Goal: Task Accomplishment & Management: Use online tool/utility

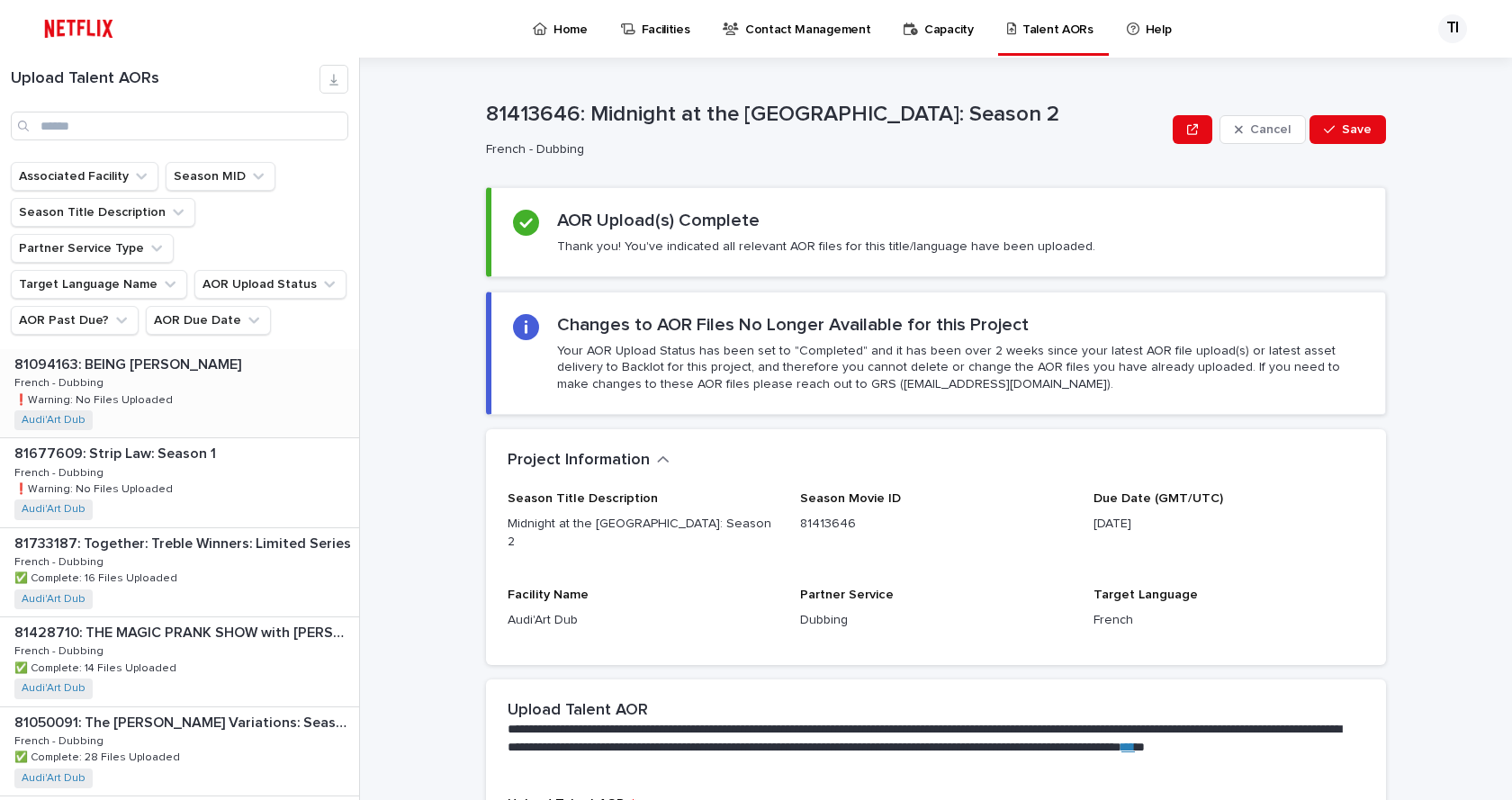
click at [248, 382] on div "81094163: BEING [PERSON_NAME] 81094163: BEING [PERSON_NAME] - Dubbing French - …" at bounding box center [179, 393] width 359 height 88
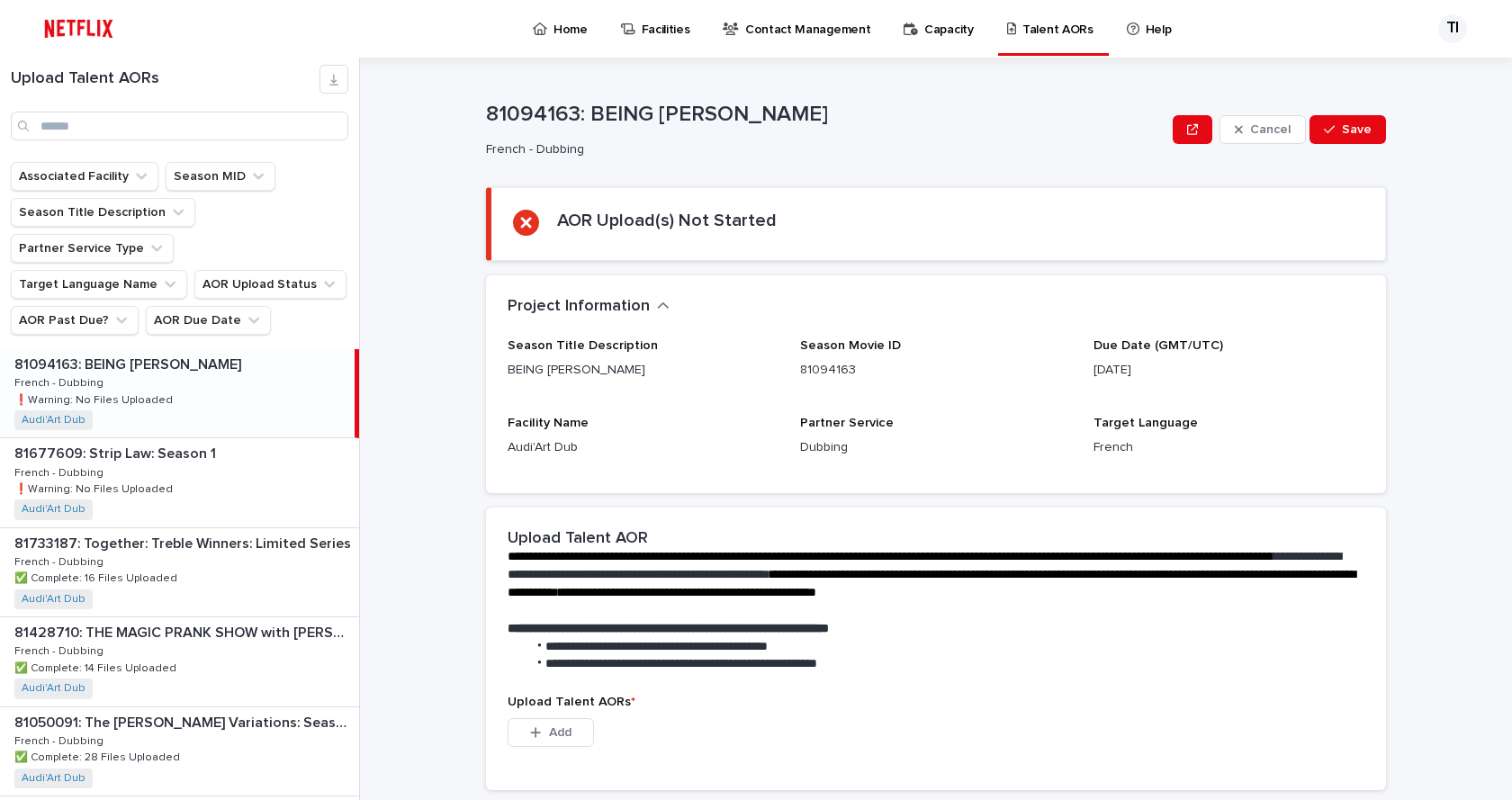
drag, startPoint x: 1062, startPoint y: 366, endPoint x: 1259, endPoint y: 369, distance: 197.0
click at [1259, 369] on div "Season Title Description BEING [PERSON_NAME] Season Movie ID 81094163 Due Date …" at bounding box center [937, 405] width 857 height 134
click at [1260, 385] on div "Due Date (GMT/UTC) [DATE]" at bounding box center [1230, 366] width 271 height 55
click at [189, 452] on div "81677609: Strip Law: Season 1 81677609: Strip Law: Season 1 French - Dubbing Fr…" at bounding box center [179, 482] width 359 height 88
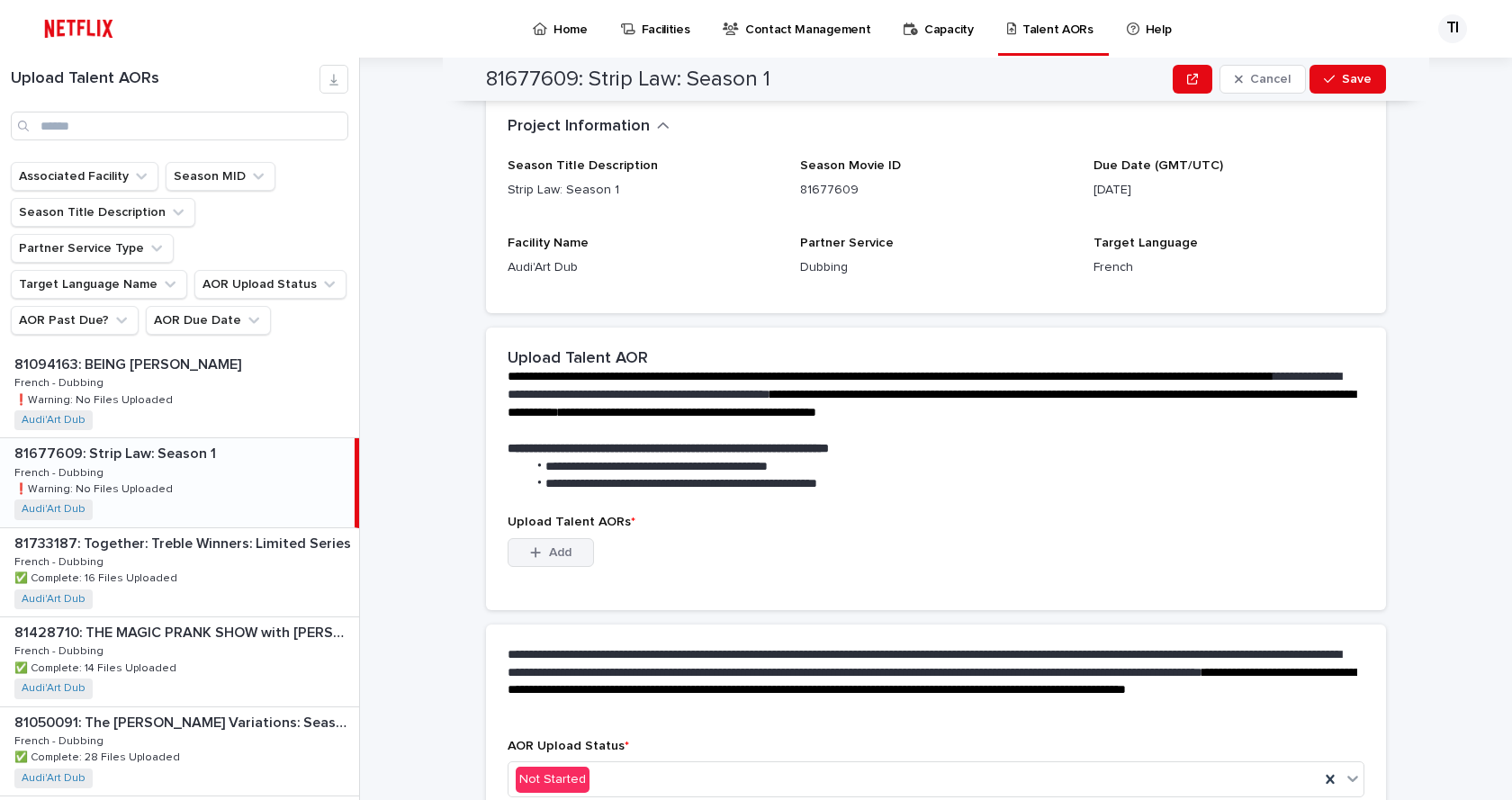
click at [550, 553] on span "Add" at bounding box center [560, 552] width 23 height 13
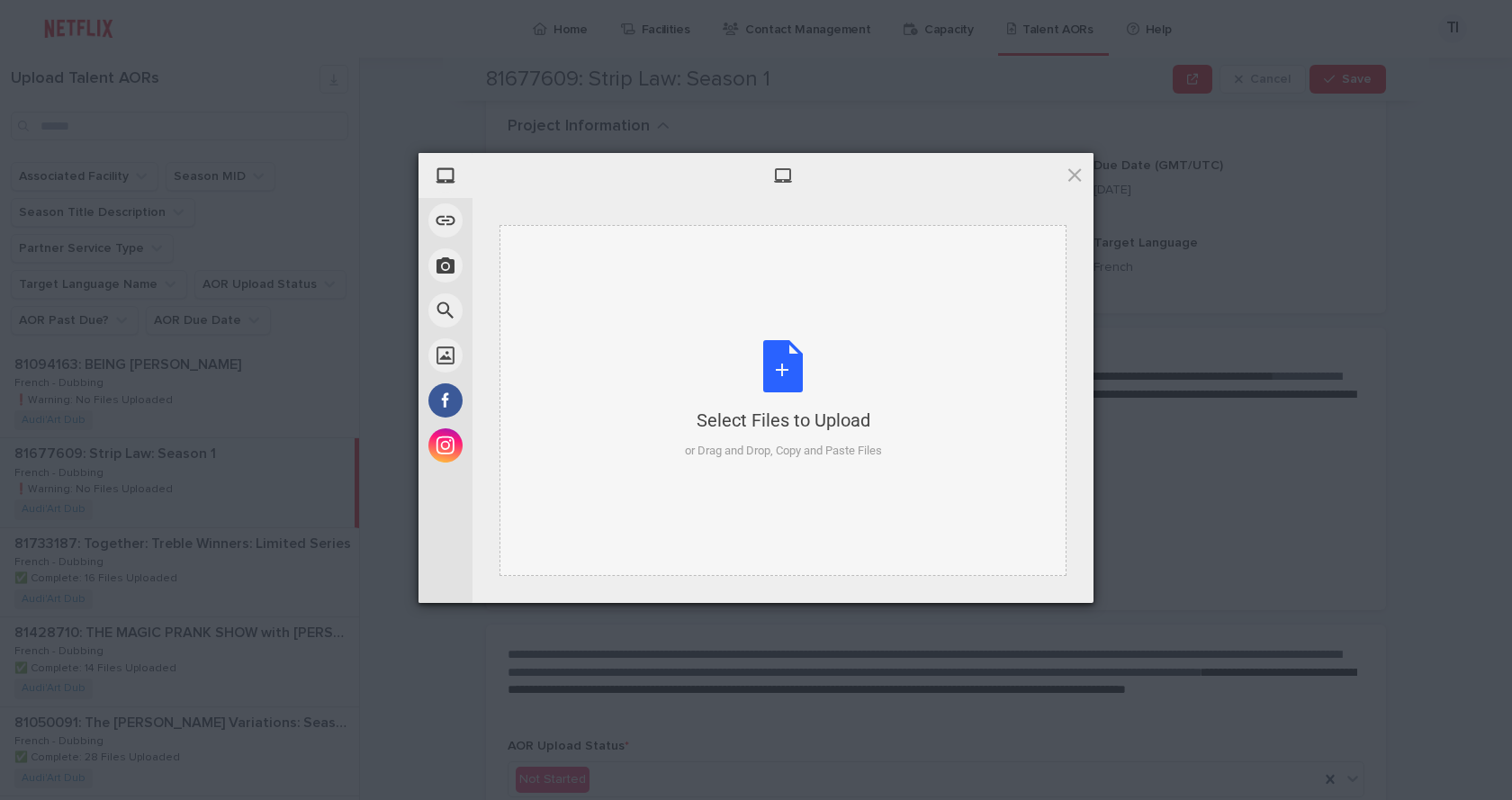
click at [764, 413] on div "Select Files to Upload" at bounding box center [783, 420] width 197 height 25
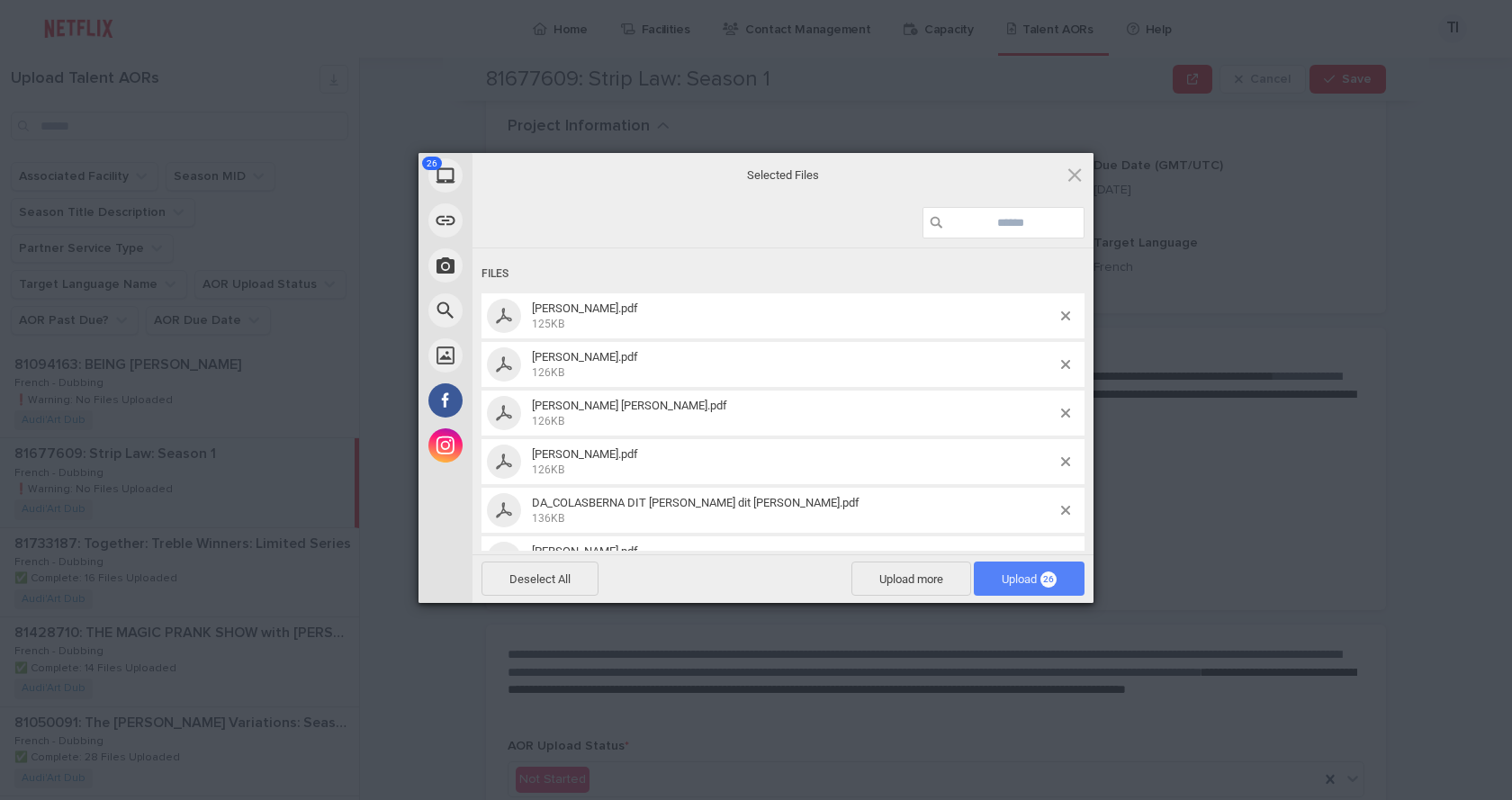
click at [1026, 576] on span "Upload 26" at bounding box center [1029, 579] width 54 height 14
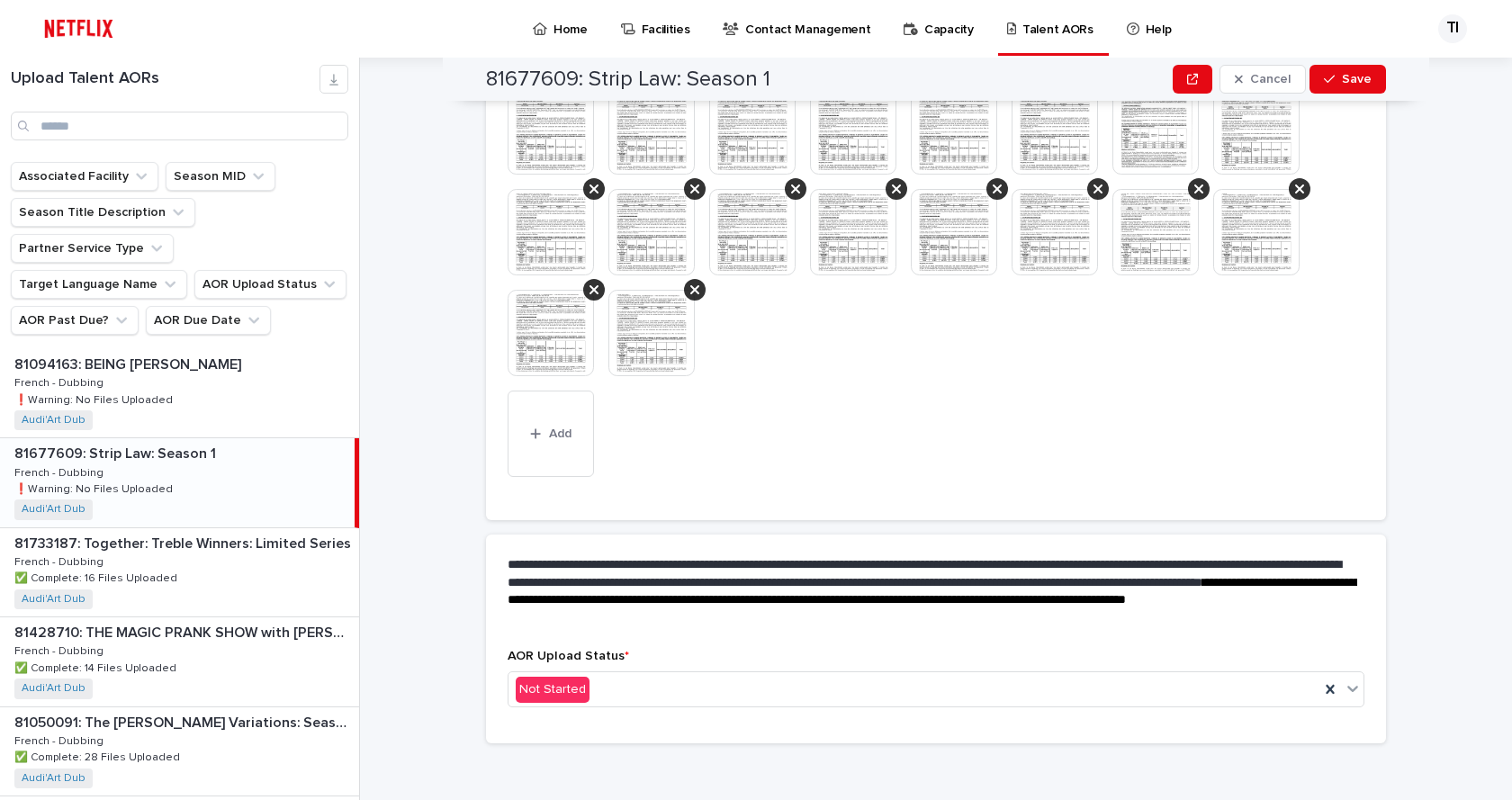
scroll to position [651, 0]
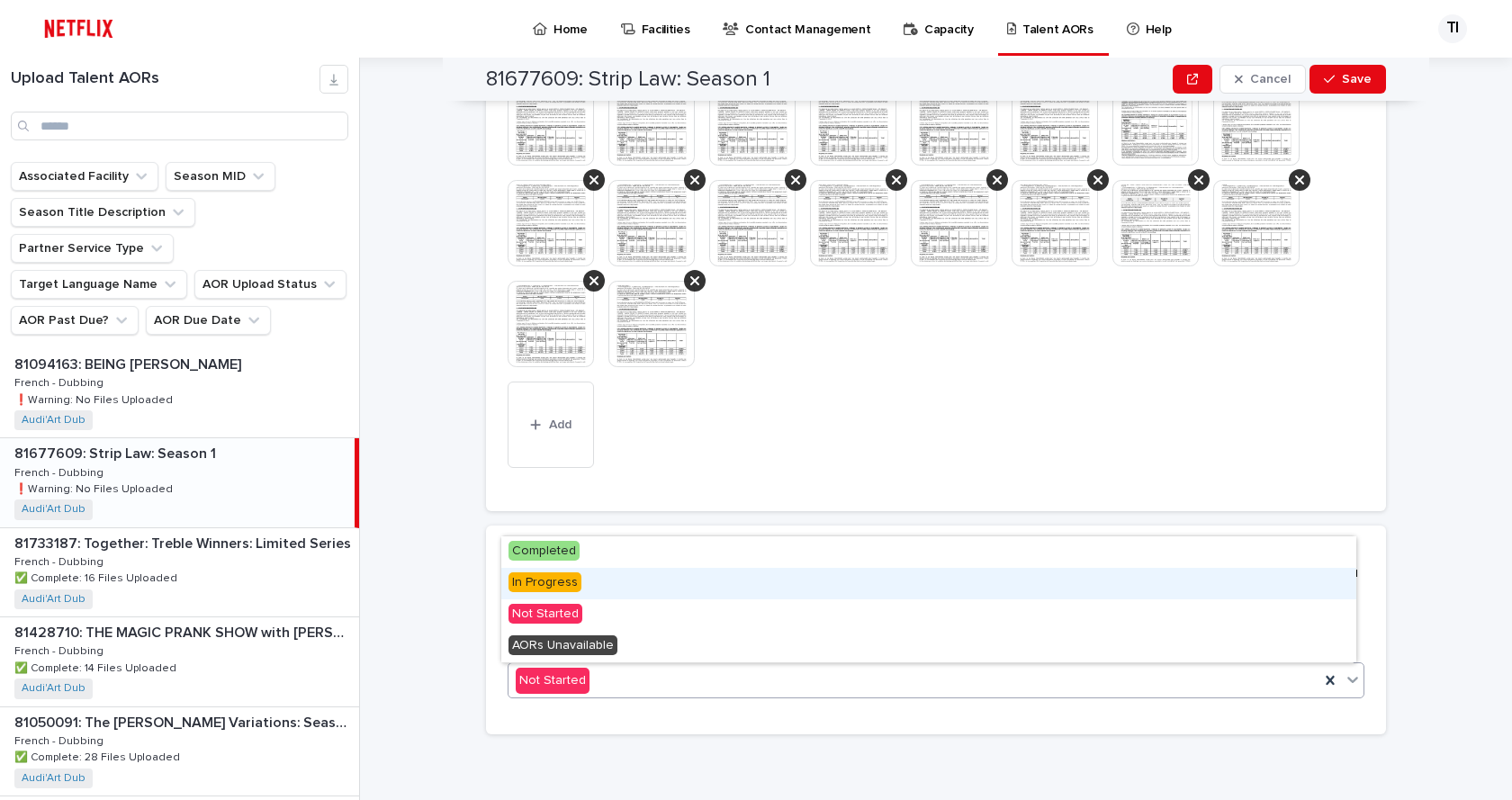
click at [550, 583] on span "In Progress" at bounding box center [546, 582] width 73 height 20
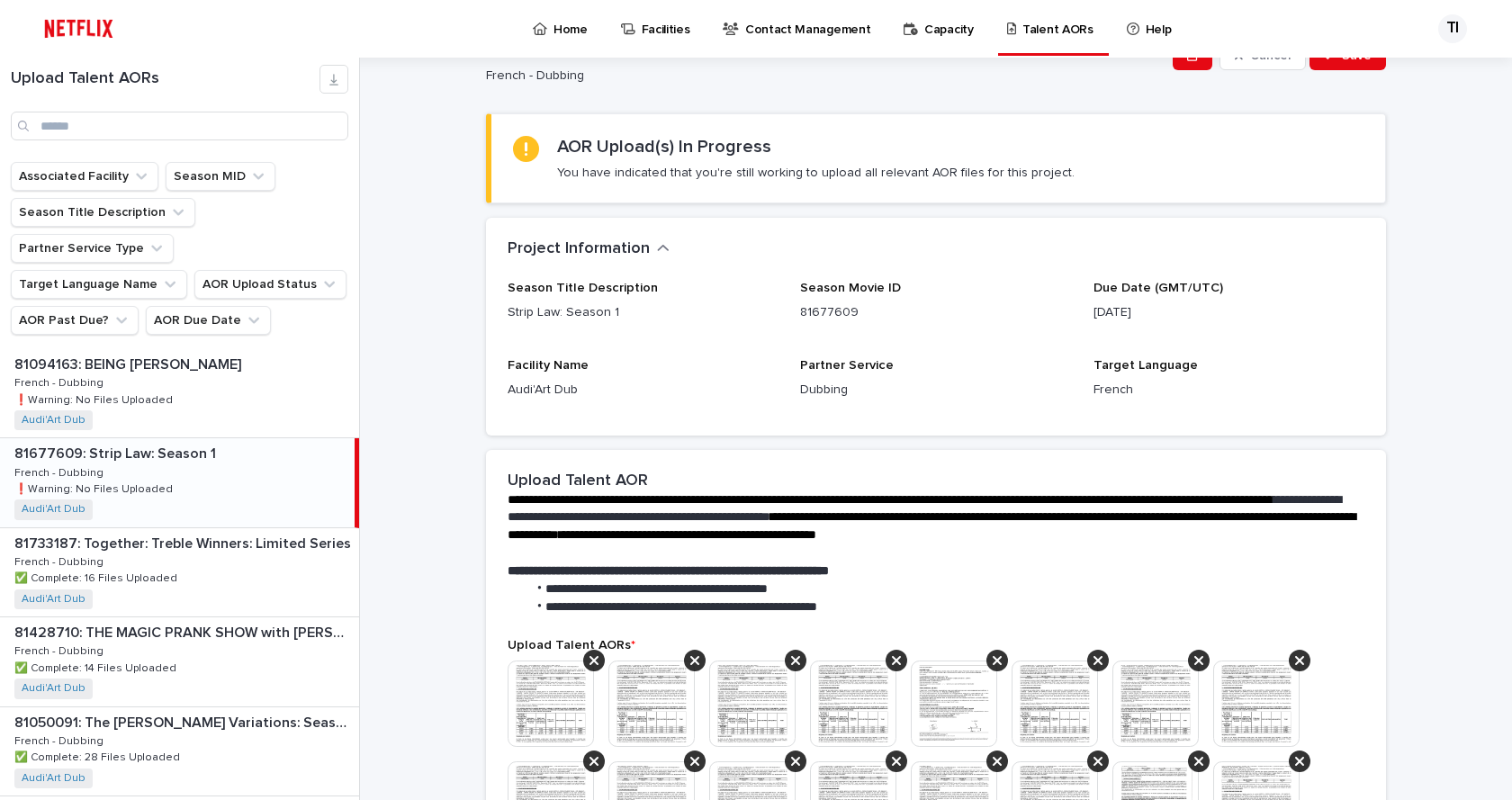
scroll to position [0, 0]
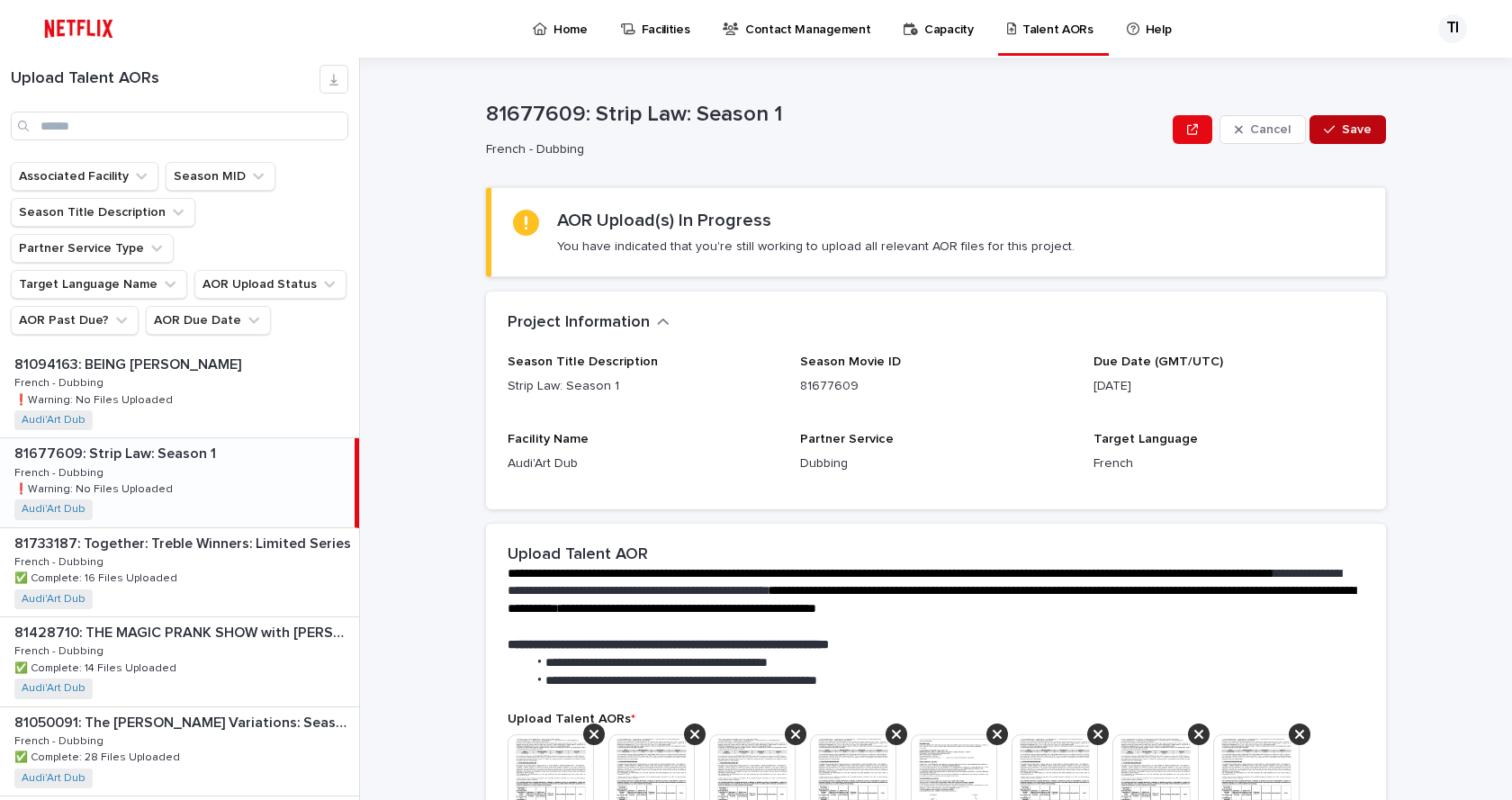
click at [1361, 122] on button "Save" at bounding box center [1348, 129] width 76 height 29
